Goal: Information Seeking & Learning: Learn about a topic

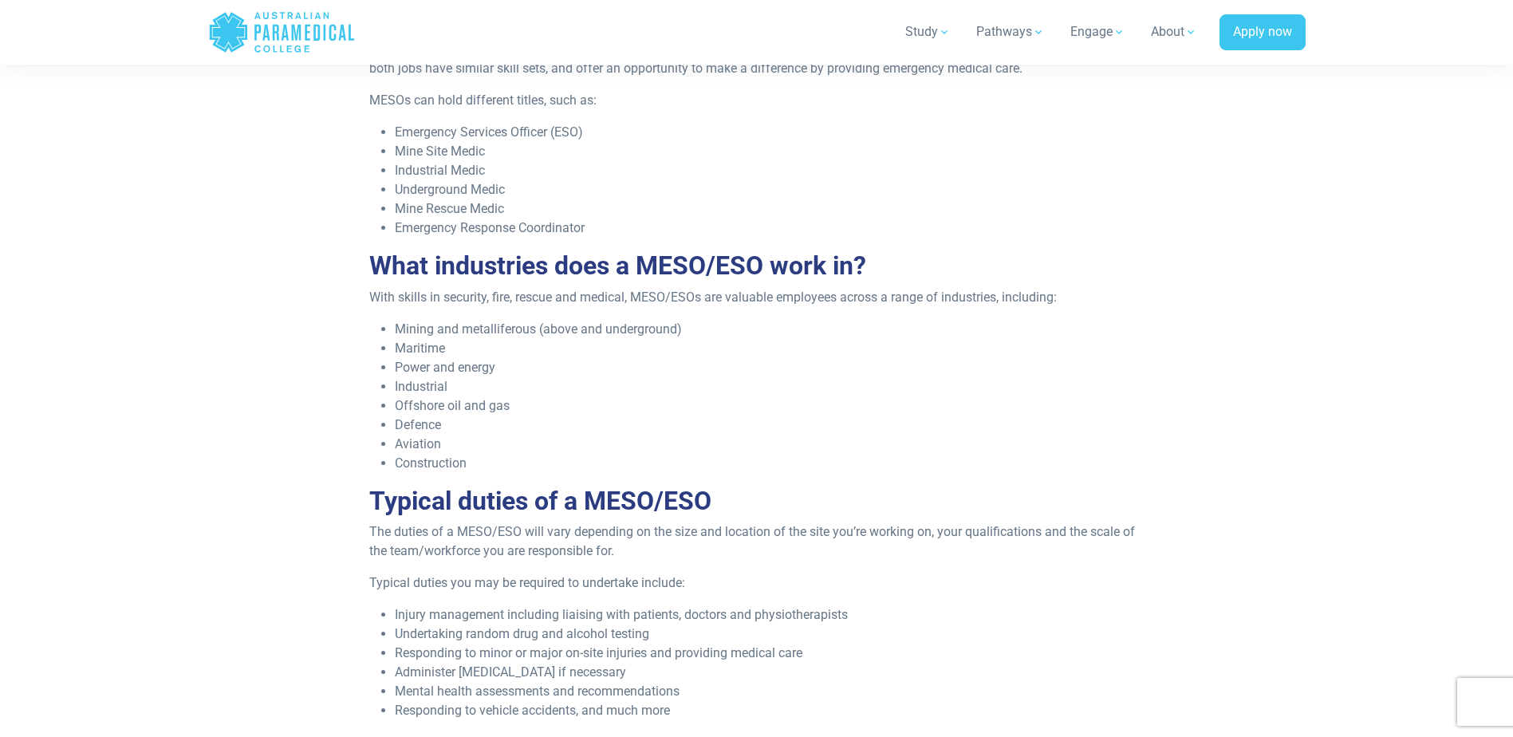
scroll to position [638, 0]
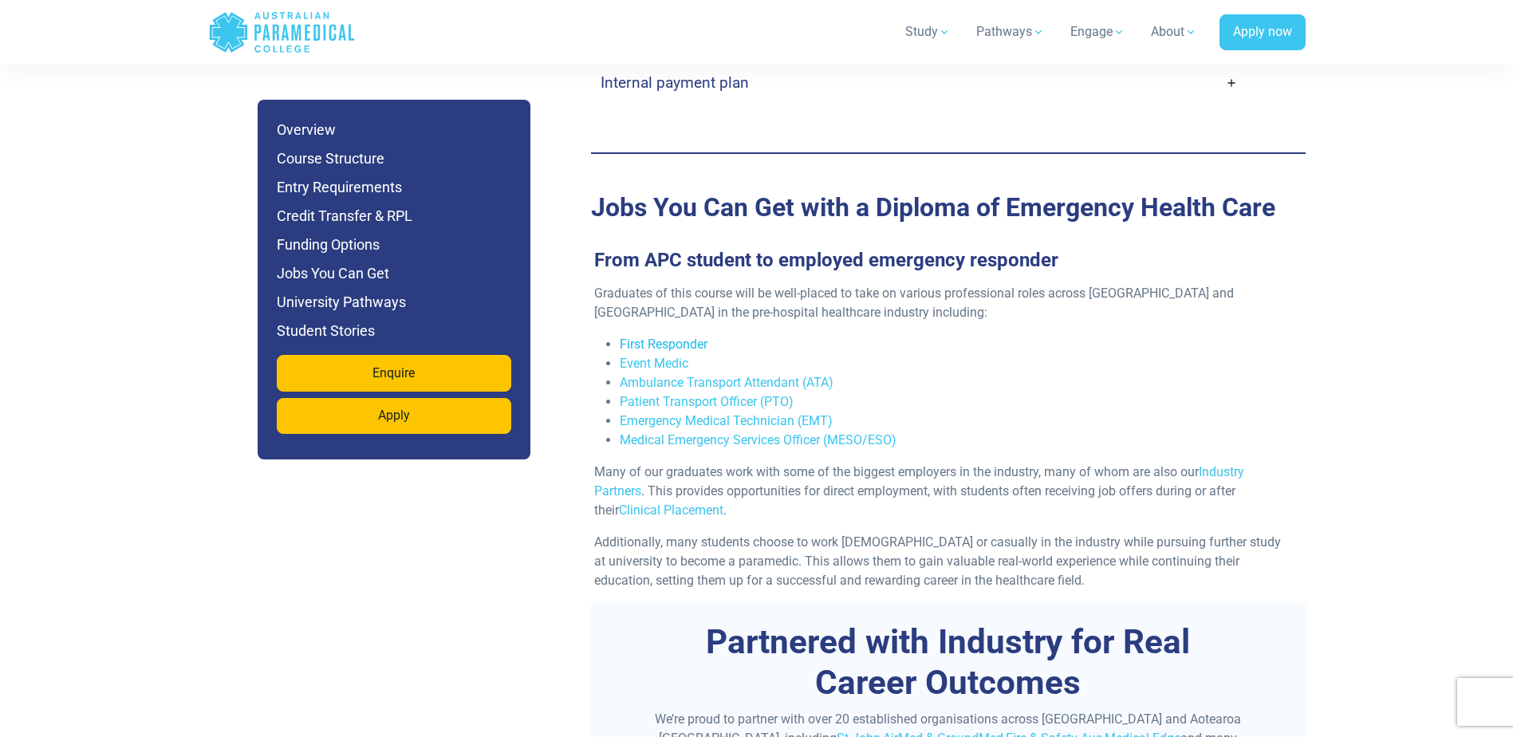
click at [688, 337] on link "First Responder" at bounding box center [664, 344] width 88 height 15
click at [734, 375] on link "Ambulance Transport Attendant (ATA)" at bounding box center [727, 382] width 214 height 15
click at [727, 413] on link "Emergency Medical Technician (EMT)" at bounding box center [726, 420] width 213 height 15
click at [805, 432] on link "Medical Emergency Services Officer (MESO/ESO)" at bounding box center [758, 439] width 277 height 15
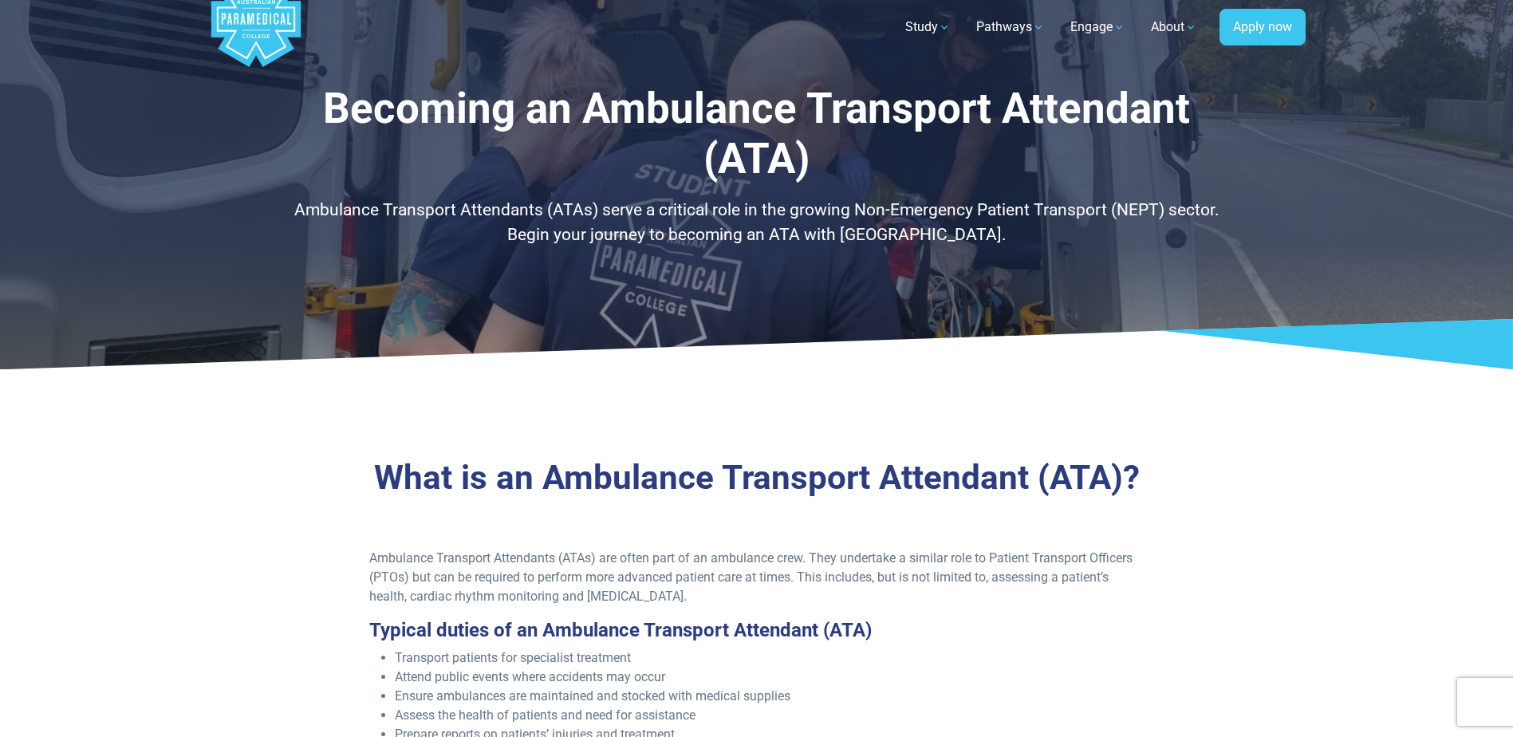
scroll to position [80, 0]
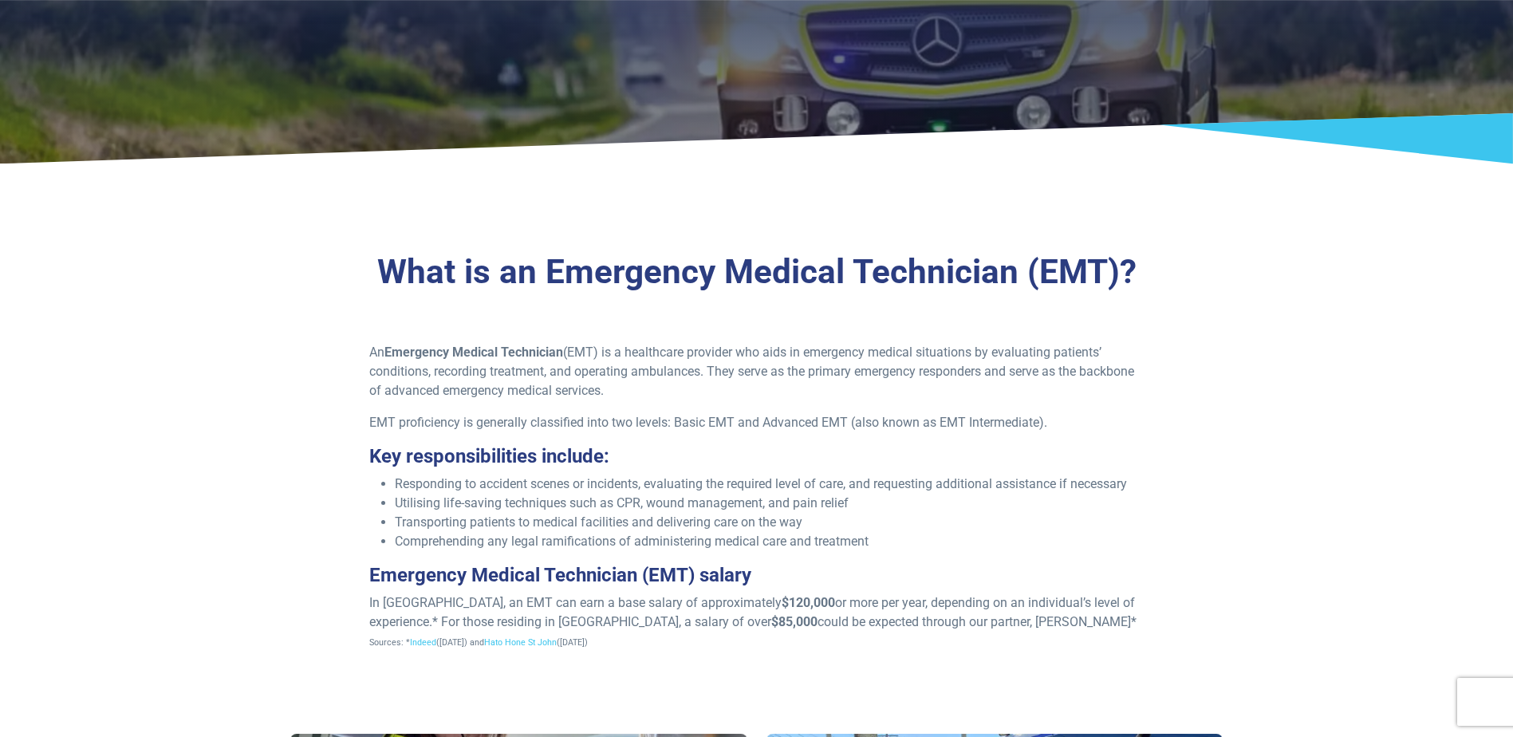
scroll to position [319, 0]
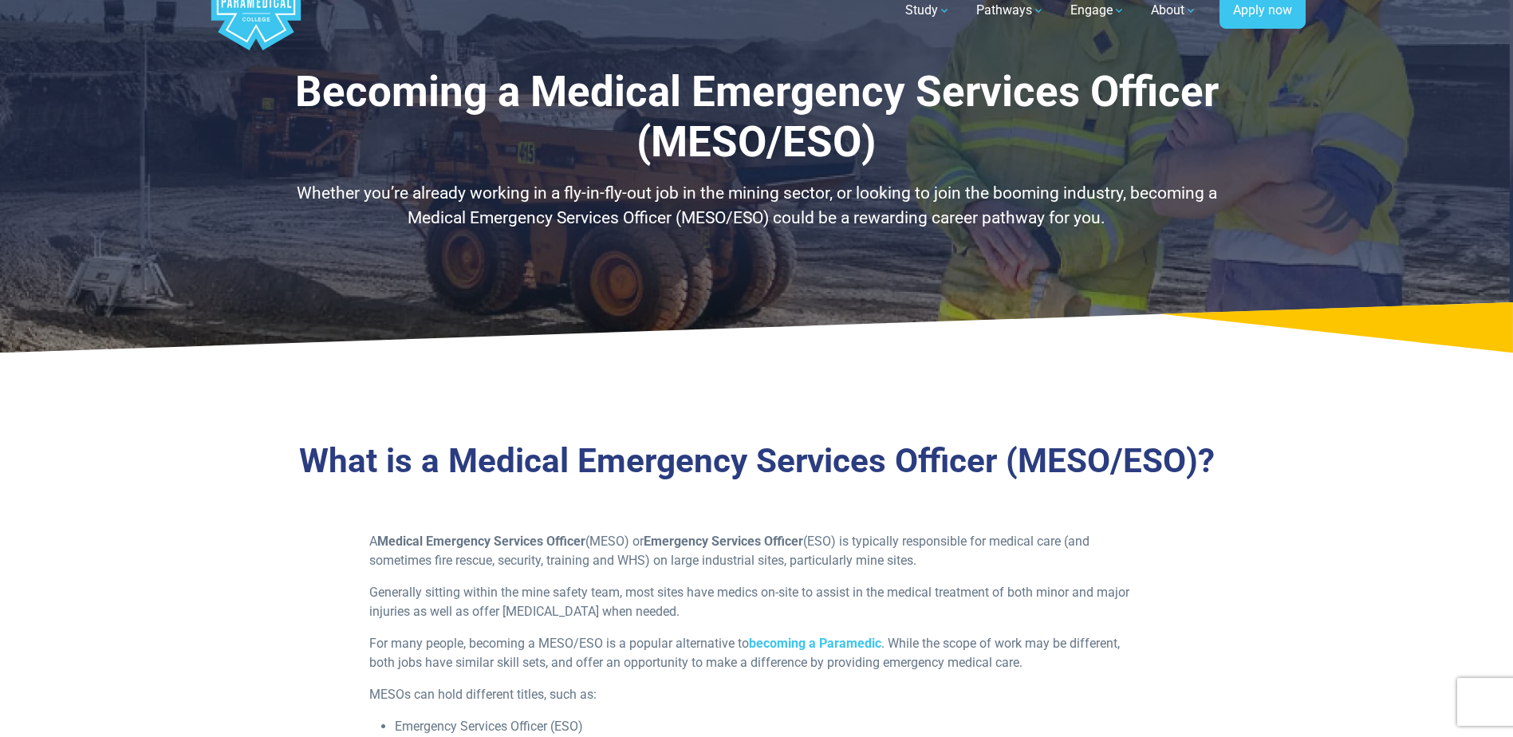
scroll to position [160, 0]
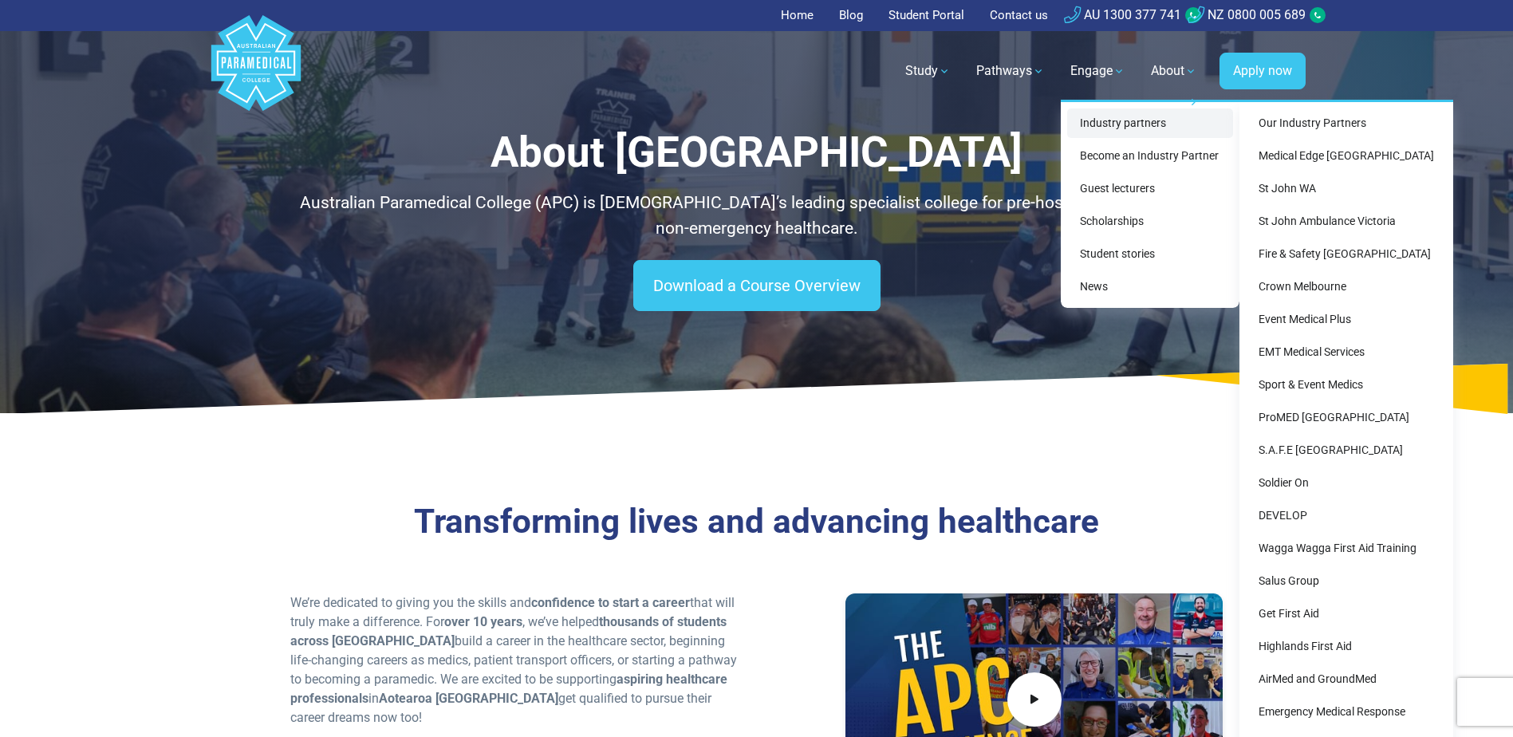
click at [1091, 120] on link "Industry partners" at bounding box center [1150, 123] width 166 height 30
click at [1293, 156] on link "Medical Edge [GEOGRAPHIC_DATA]" at bounding box center [1346, 156] width 201 height 30
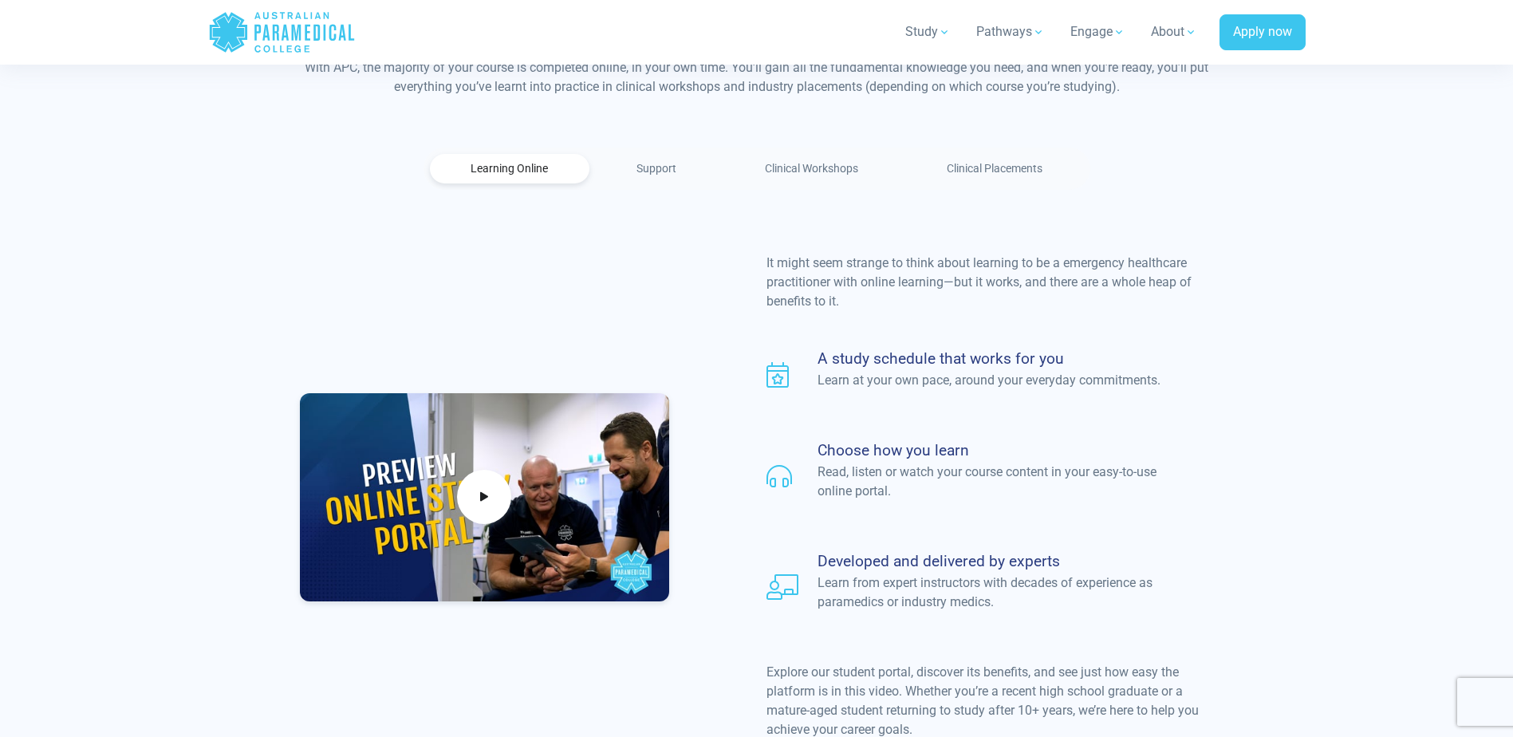
scroll to position [1117, 0]
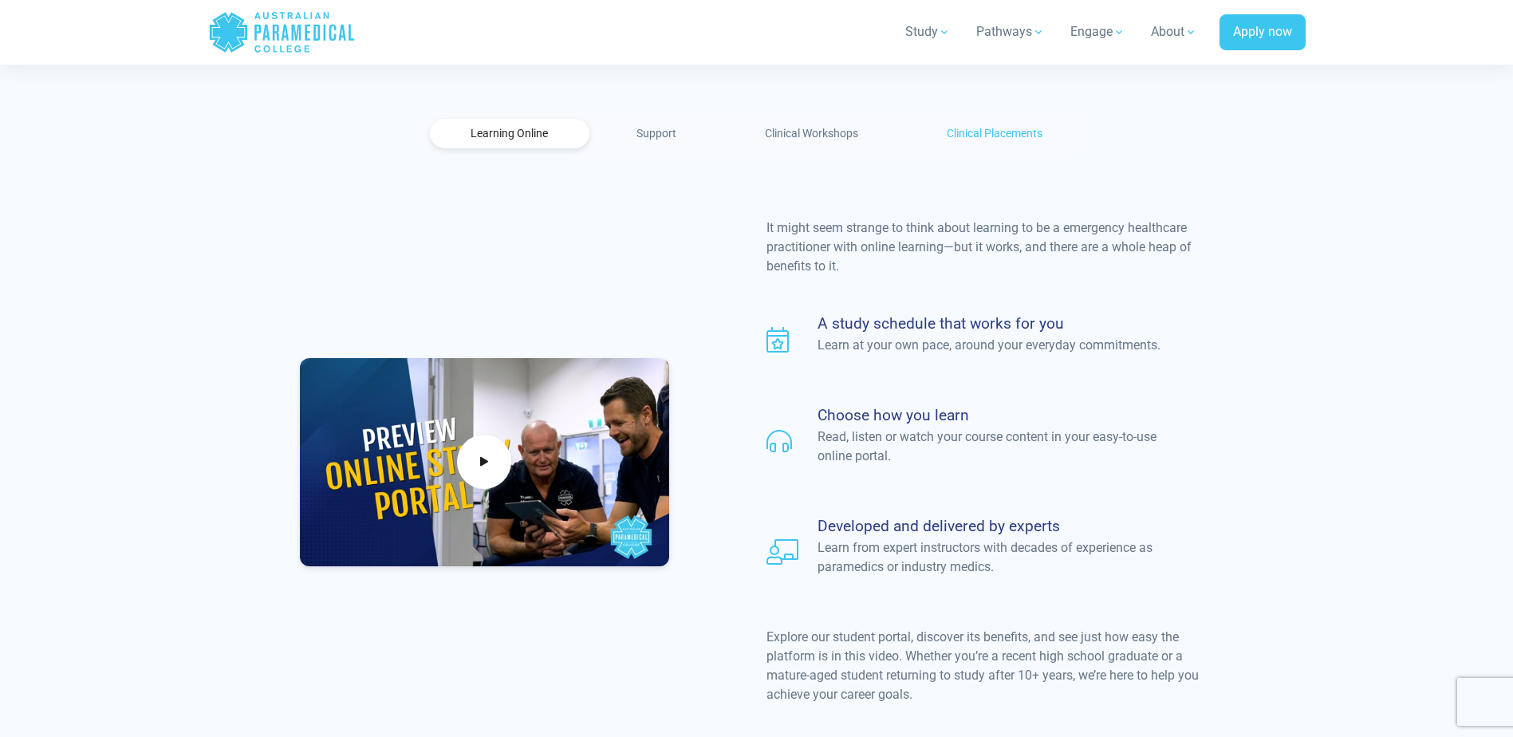
click at [996, 119] on link "Clinical Placements" at bounding box center [995, 134] width 178 height 30
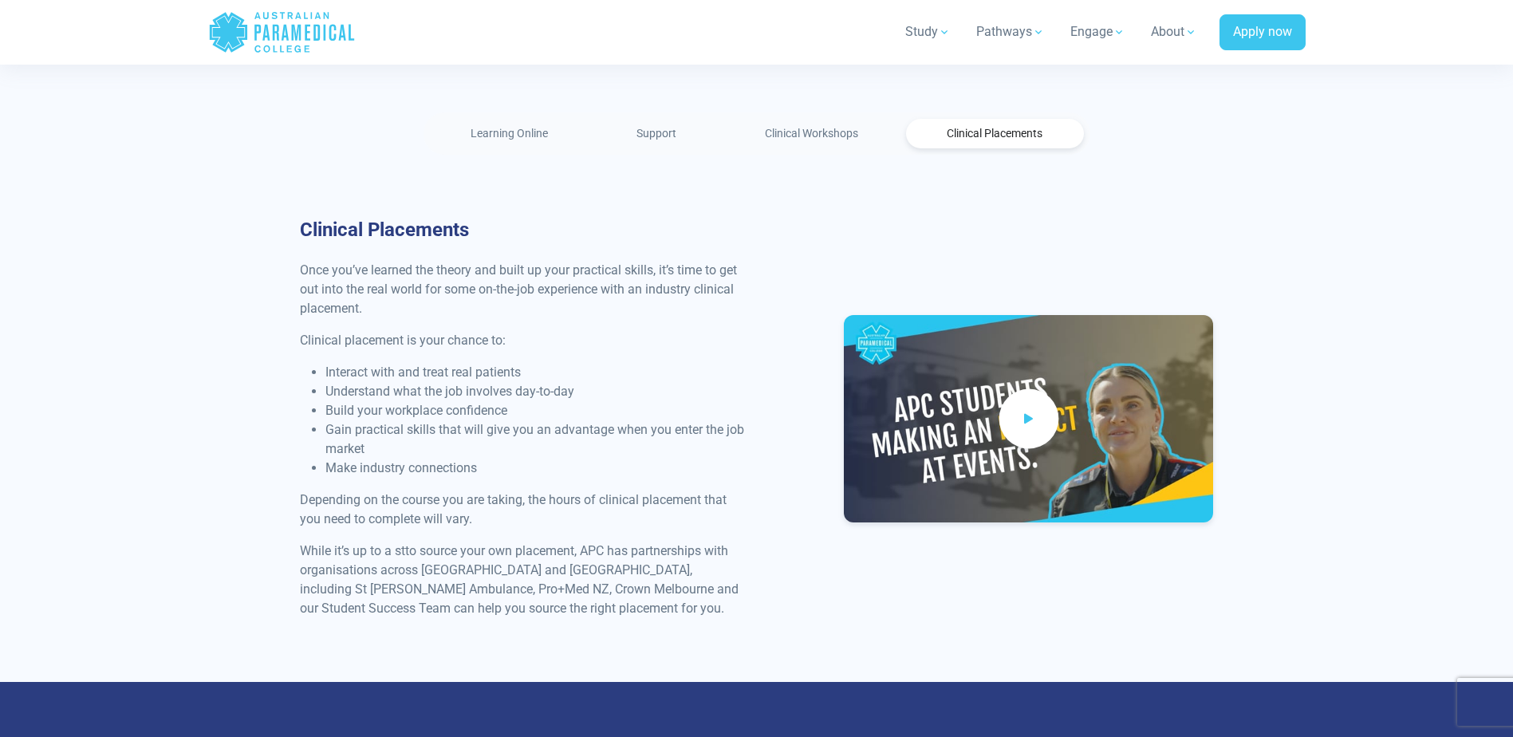
click at [1035, 406] on icon at bounding box center [1029, 419] width 18 height 26
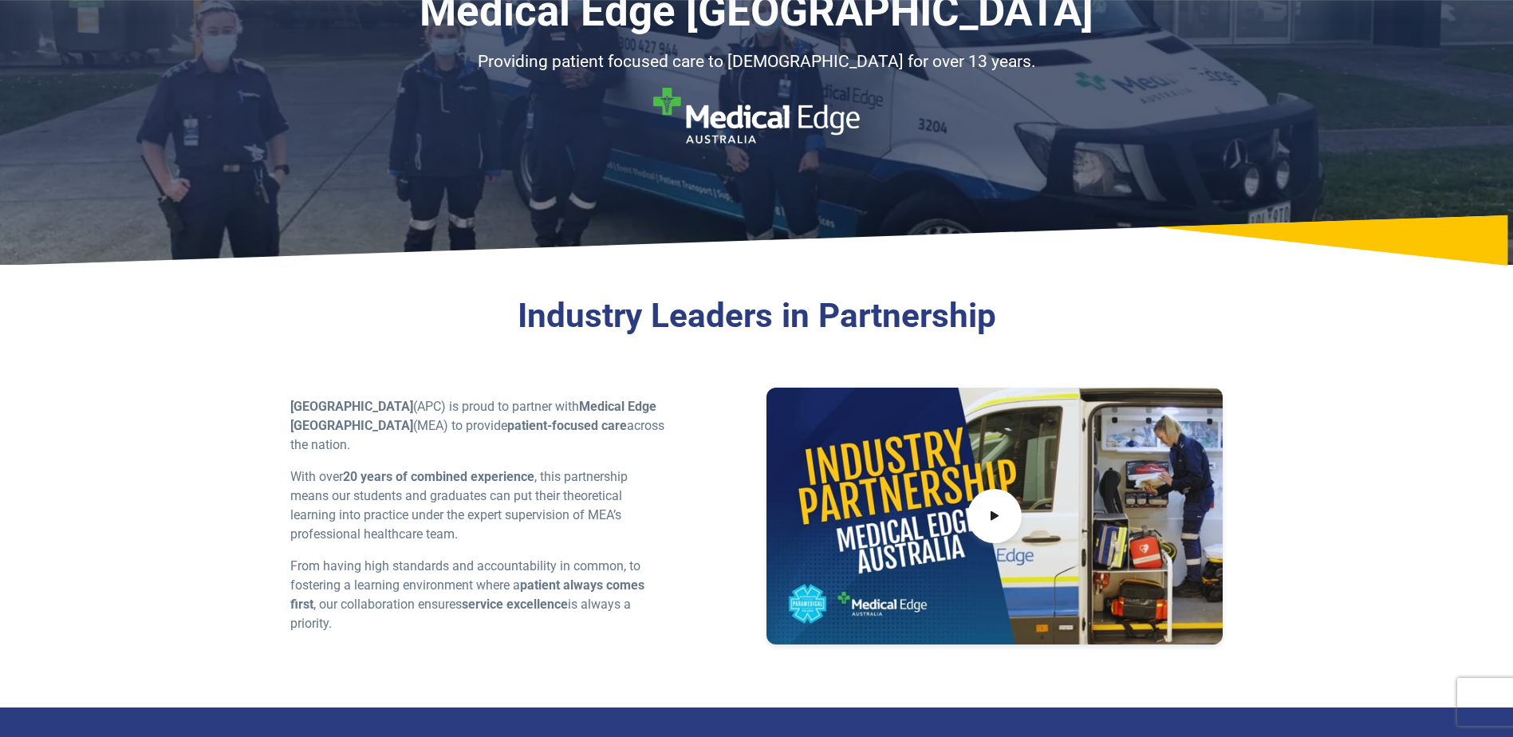
scroll to position [239, 0]
